Goal: Transaction & Acquisition: Subscribe to service/newsletter

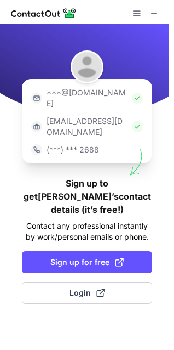
click at [103, 251] on button "Sign up for free" at bounding box center [87, 262] width 131 height 22
